Goal: Book appointment/travel/reservation

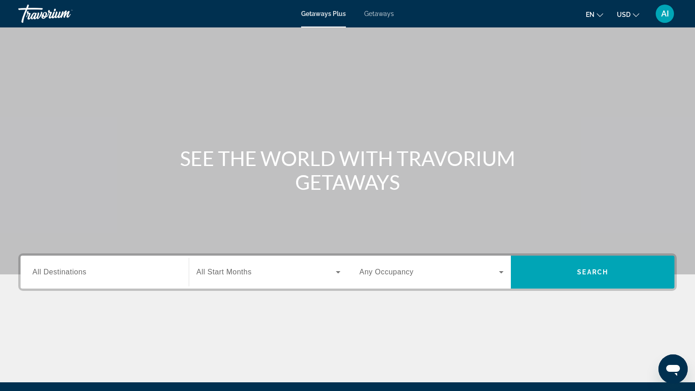
click at [76, 268] on span "All Destinations" at bounding box center [59, 272] width 54 height 8
click at [76, 268] on input "Destination All Destinations" at bounding box center [104, 272] width 144 height 11
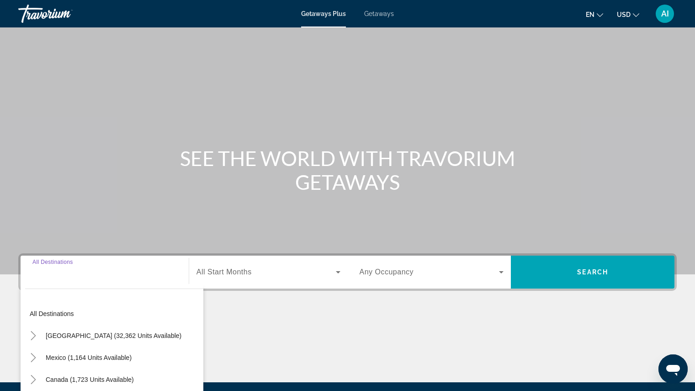
scroll to position [103, 0]
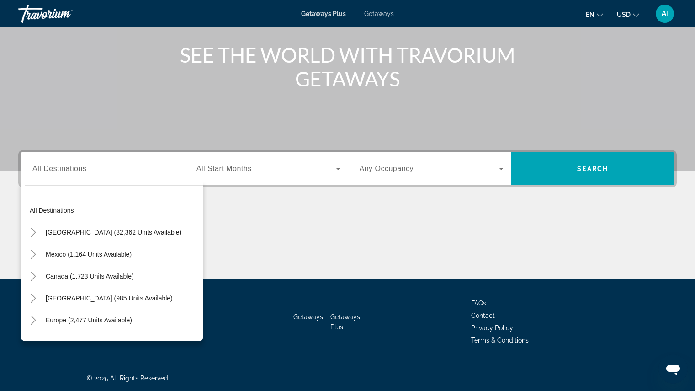
click at [62, 177] on div "Search widget" at bounding box center [104, 169] width 144 height 26
click at [70, 232] on span "[GEOGRAPHIC_DATA] (32,362 units available)" at bounding box center [114, 232] width 136 height 7
type input "**********"
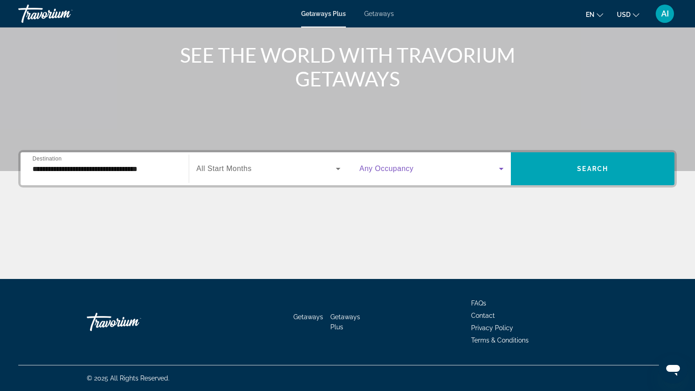
click at [496, 165] on icon "Search widget" at bounding box center [501, 168] width 11 height 11
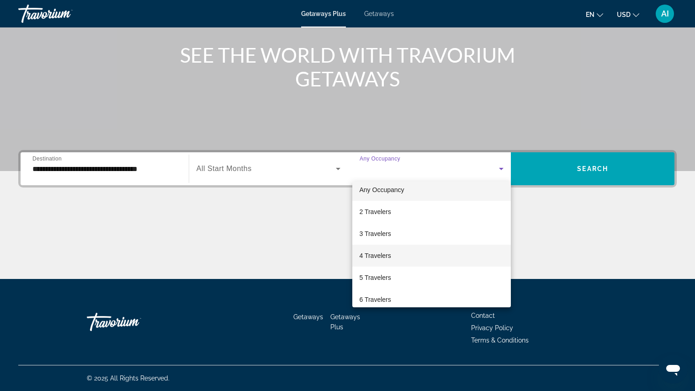
scroll to position [0, 0]
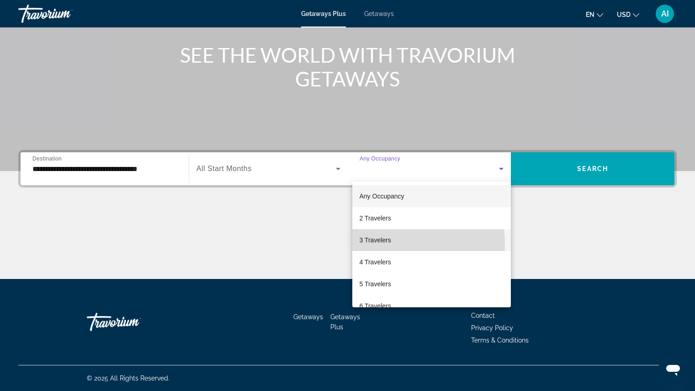
click at [384, 244] on span "3 Travelers" at bounding box center [376, 239] width 32 height 11
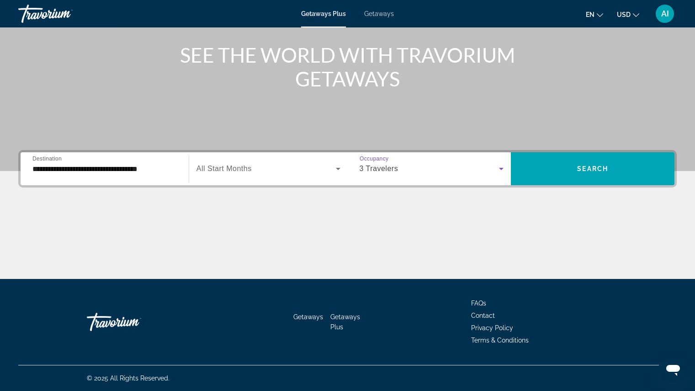
click at [293, 160] on div "Search widget" at bounding box center [269, 169] width 144 height 26
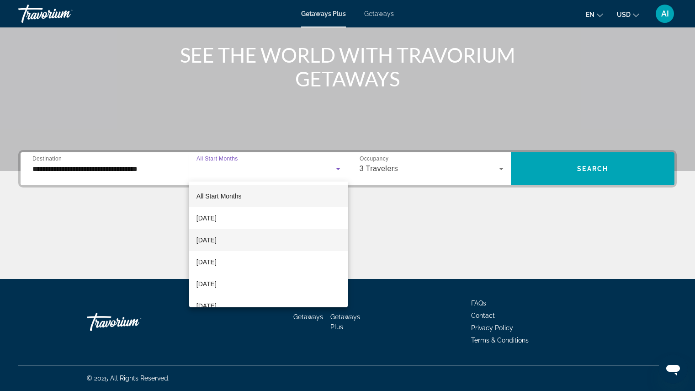
click at [237, 237] on mat-option "[DATE]" at bounding box center [268, 240] width 159 height 22
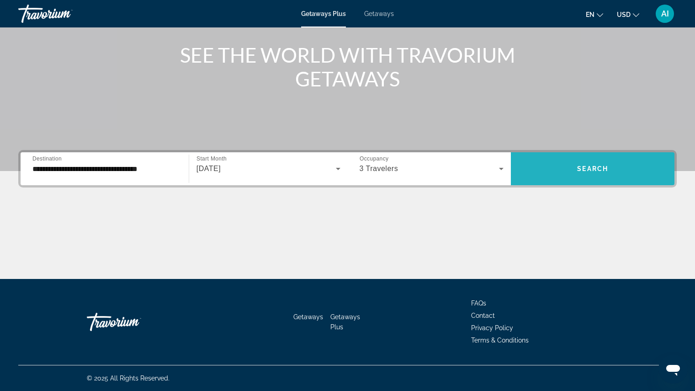
click at [544, 170] on span "Search widget" at bounding box center [593, 169] width 164 height 22
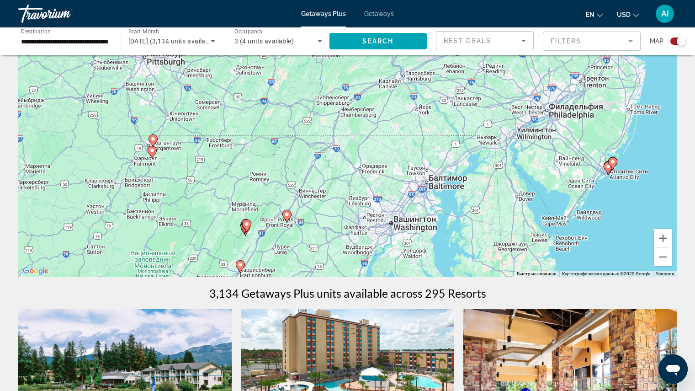
scroll to position [66, 0]
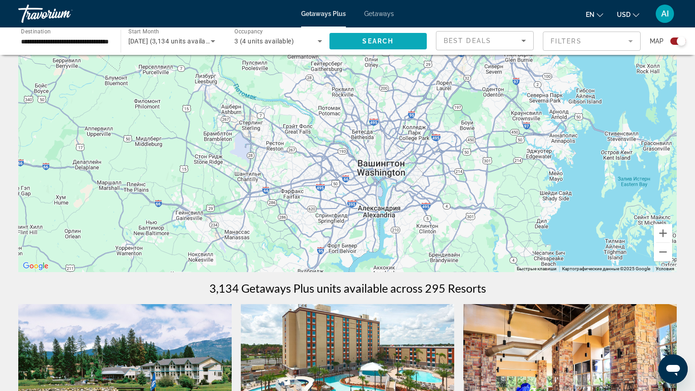
click at [374, 51] on span "Search widget" at bounding box center [379, 41] width 98 height 22
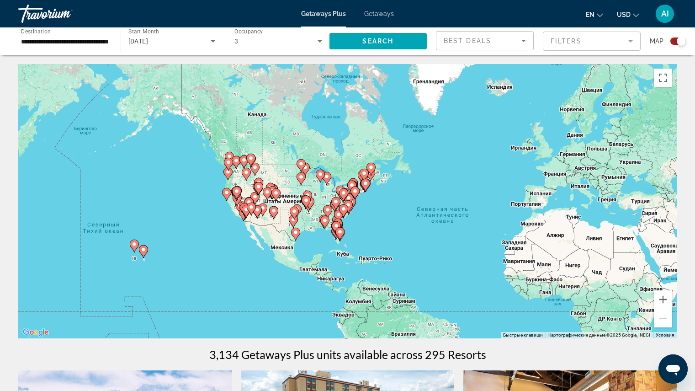
click at [386, 16] on span "Getaways" at bounding box center [379, 13] width 30 height 7
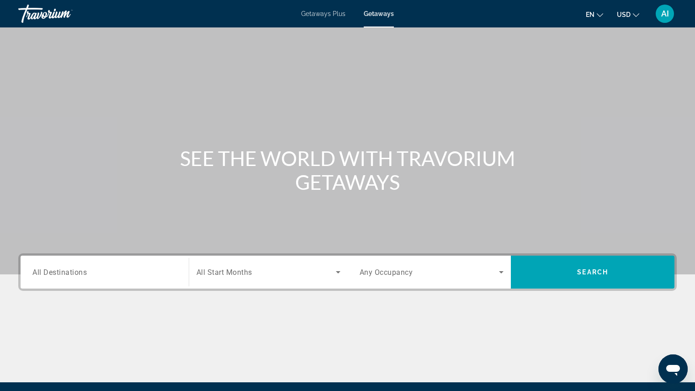
scroll to position [103, 0]
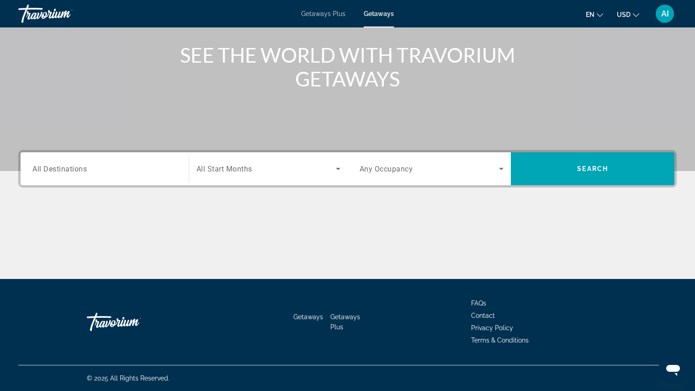
click at [81, 170] on span "All Destinations" at bounding box center [59, 168] width 54 height 9
click at [81, 170] on input "Destination All Destinations" at bounding box center [104, 169] width 144 height 11
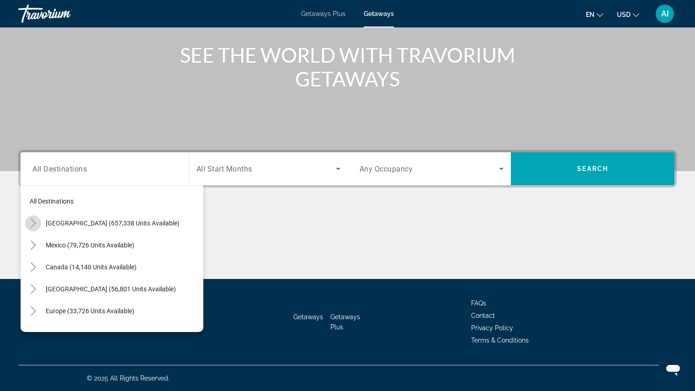
click at [32, 221] on icon "Toggle United States (657,338 units available)" at bounding box center [33, 222] width 9 height 9
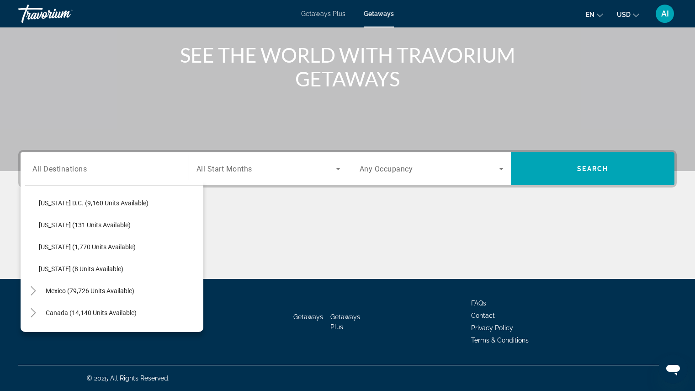
scroll to position [963, 0]
click at [144, 205] on span "[US_STATE] D.C. (9,160 units available)" at bounding box center [94, 203] width 110 height 7
type input "**********"
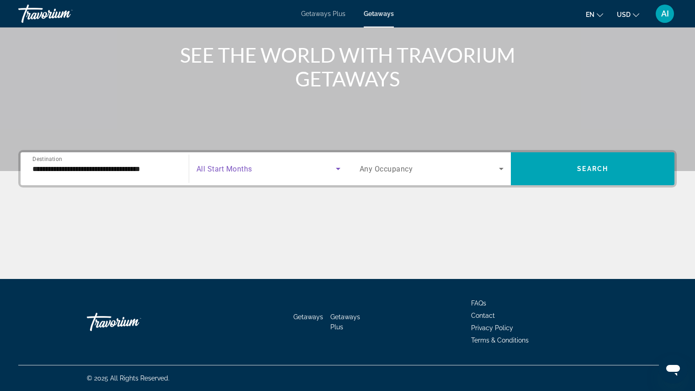
click at [305, 167] on span "Search widget" at bounding box center [266, 168] width 139 height 11
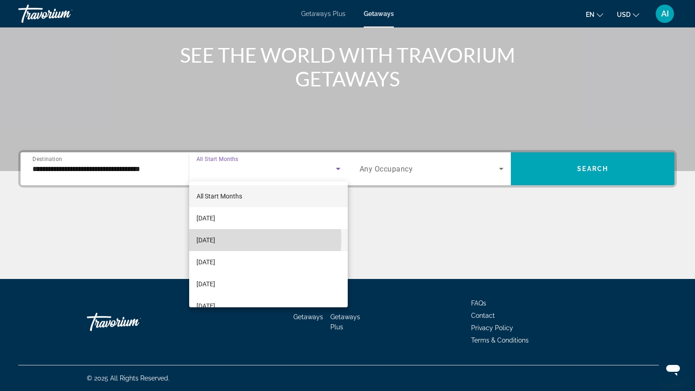
click at [215, 239] on span "[DATE]" at bounding box center [206, 239] width 19 height 11
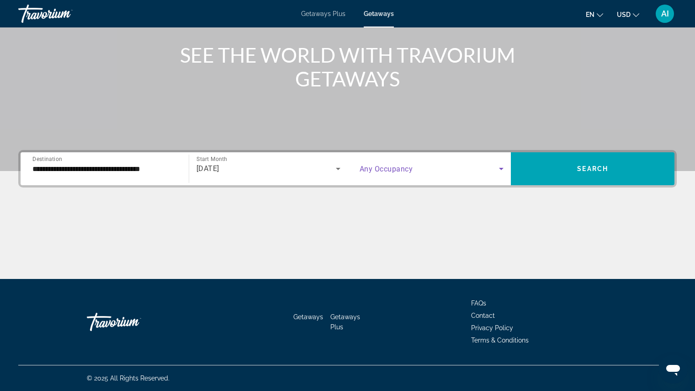
click at [427, 172] on span "Search widget" at bounding box center [430, 168] width 140 height 11
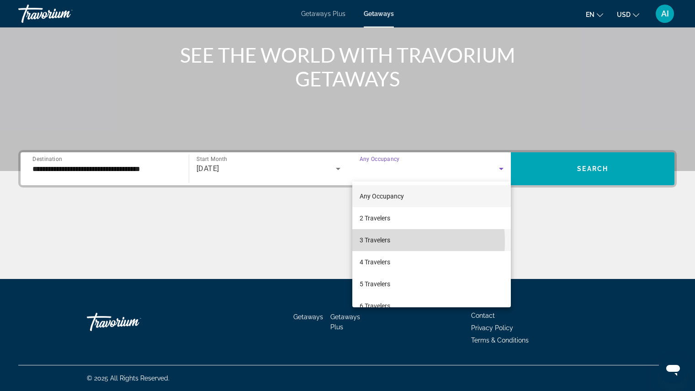
click at [372, 241] on span "3 Travelers" at bounding box center [375, 239] width 31 height 11
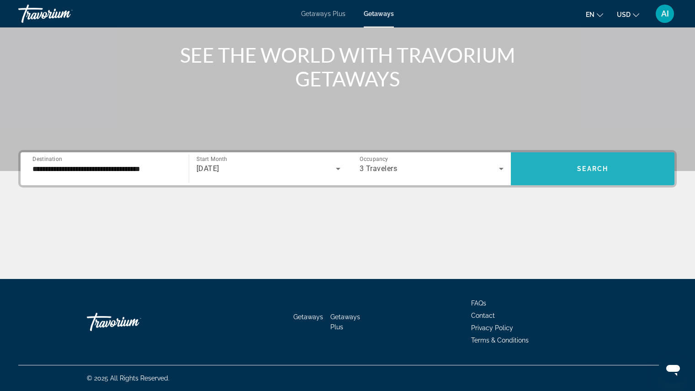
click at [584, 160] on span "Search widget" at bounding box center [593, 169] width 164 height 22
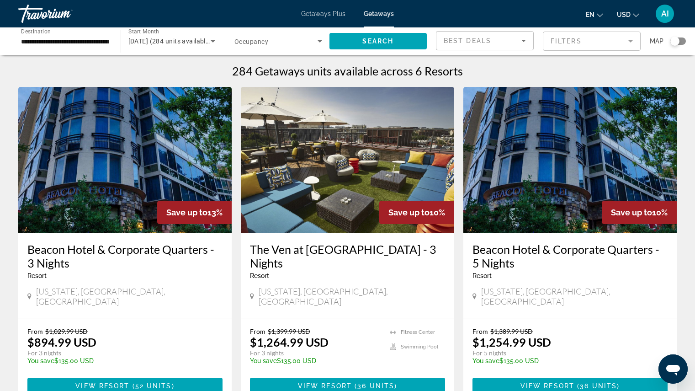
click at [684, 42] on div "Search widget" at bounding box center [679, 40] width 16 height 7
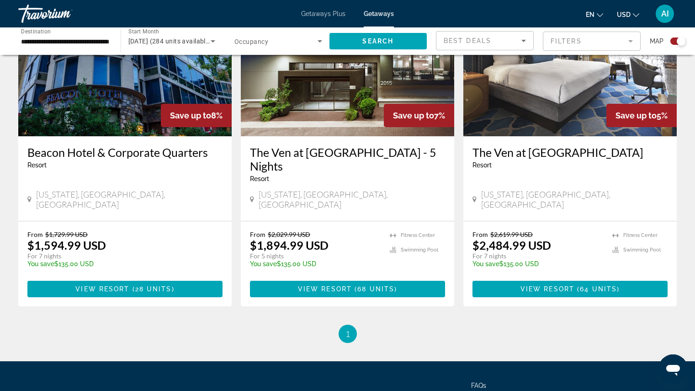
scroll to position [704, 0]
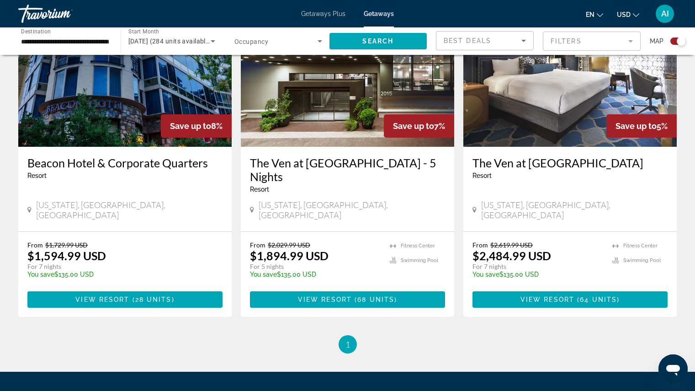
click at [136, 200] on div "[US_STATE], [GEOGRAPHIC_DATA], [GEOGRAPHIC_DATA]" at bounding box center [124, 210] width 195 height 20
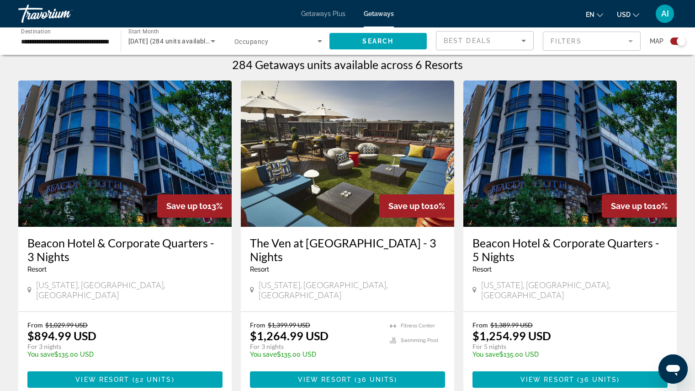
scroll to position [289, 0]
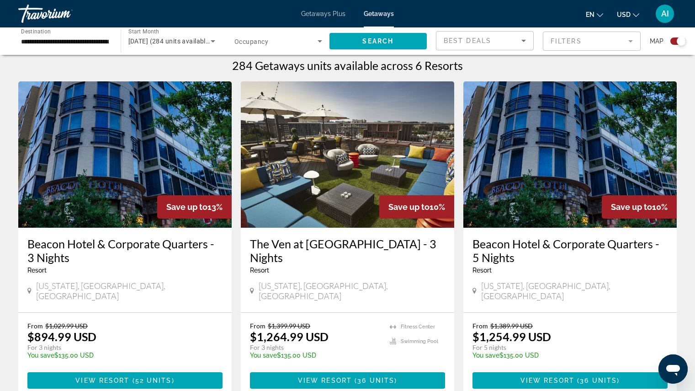
click at [574, 172] on img "Main content" at bounding box center [570, 154] width 213 height 146
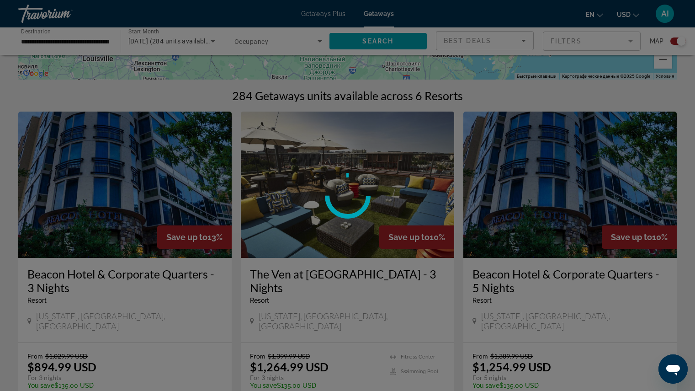
scroll to position [235, 0]
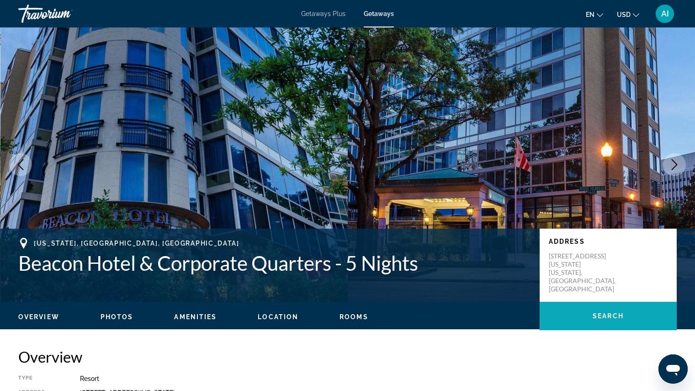
click at [587, 322] on span "Main content" at bounding box center [608, 316] width 137 height 22
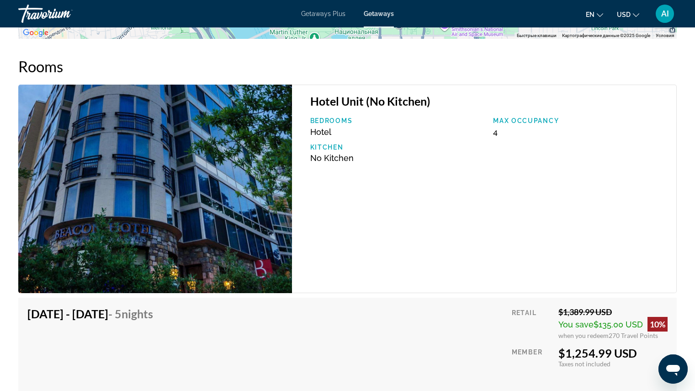
scroll to position [1274, 0]
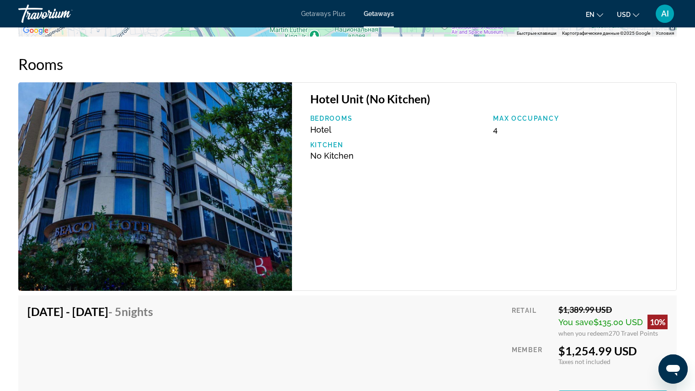
click at [600, 274] on div "Hotel Unit (No Kitchen) Bedrooms Hotel Max Occupancy 4 Kitchen No Kitchen" at bounding box center [484, 186] width 385 height 208
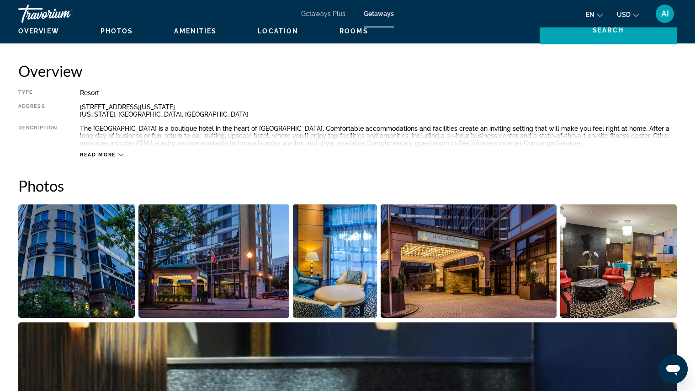
scroll to position [0, 0]
